Goal: Navigation & Orientation: Understand site structure

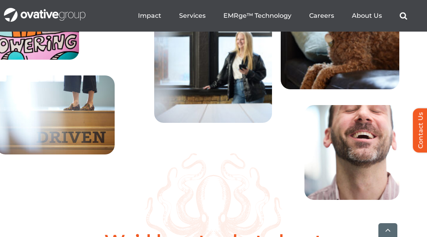
scroll to position [3007, 0]
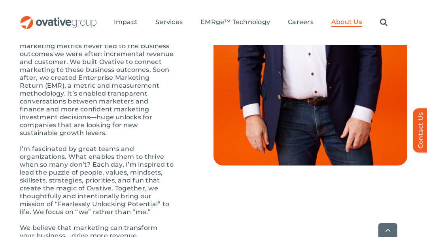
scroll to position [1187, 0]
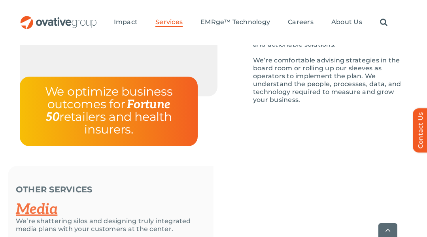
scroll to position [1676, 0]
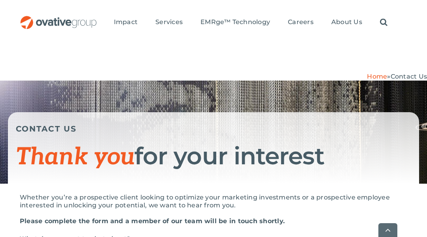
scroll to position [751, 0]
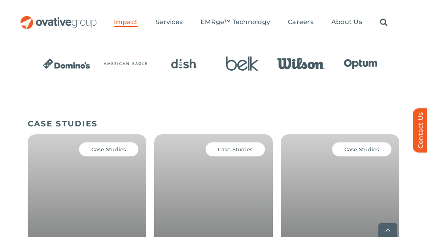
scroll to position [712, 0]
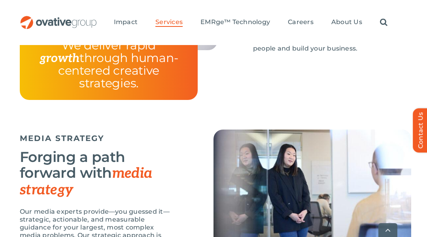
scroll to position [1847, 0]
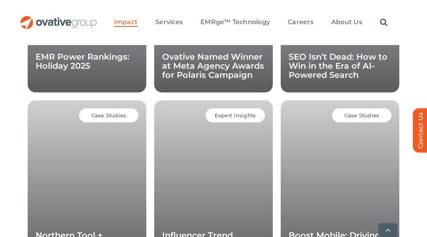
scroll to position [941, 0]
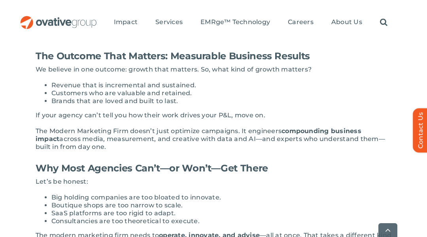
scroll to position [1543, 0]
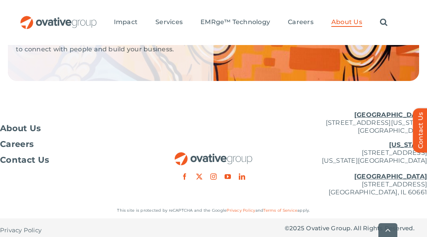
scroll to position [1964, 0]
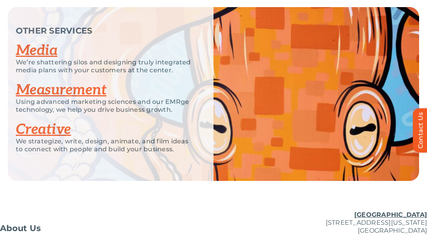
scroll to position [1513, 0]
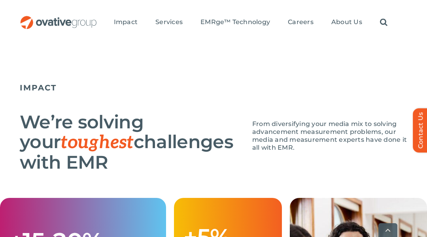
scroll to position [1565, 0]
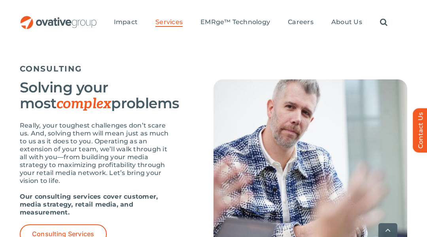
scroll to position [2343, 0]
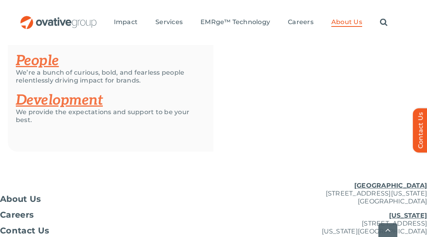
scroll to position [1732, 0]
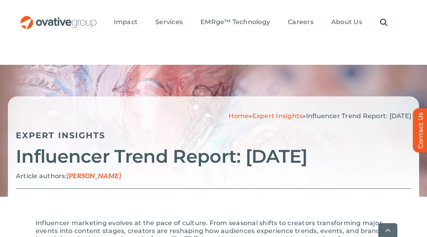
scroll to position [978, 0]
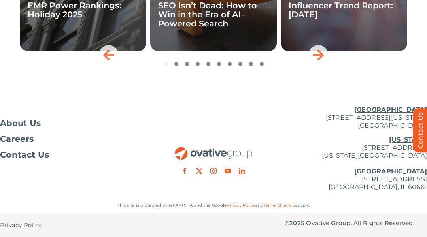
scroll to position [3066, 0]
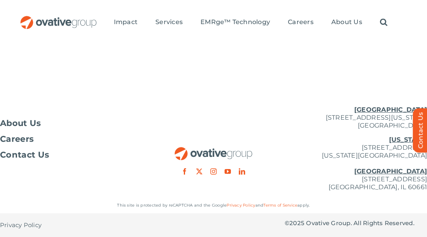
scroll to position [73, 0]
